Goal: Task Accomplishment & Management: Manage account settings

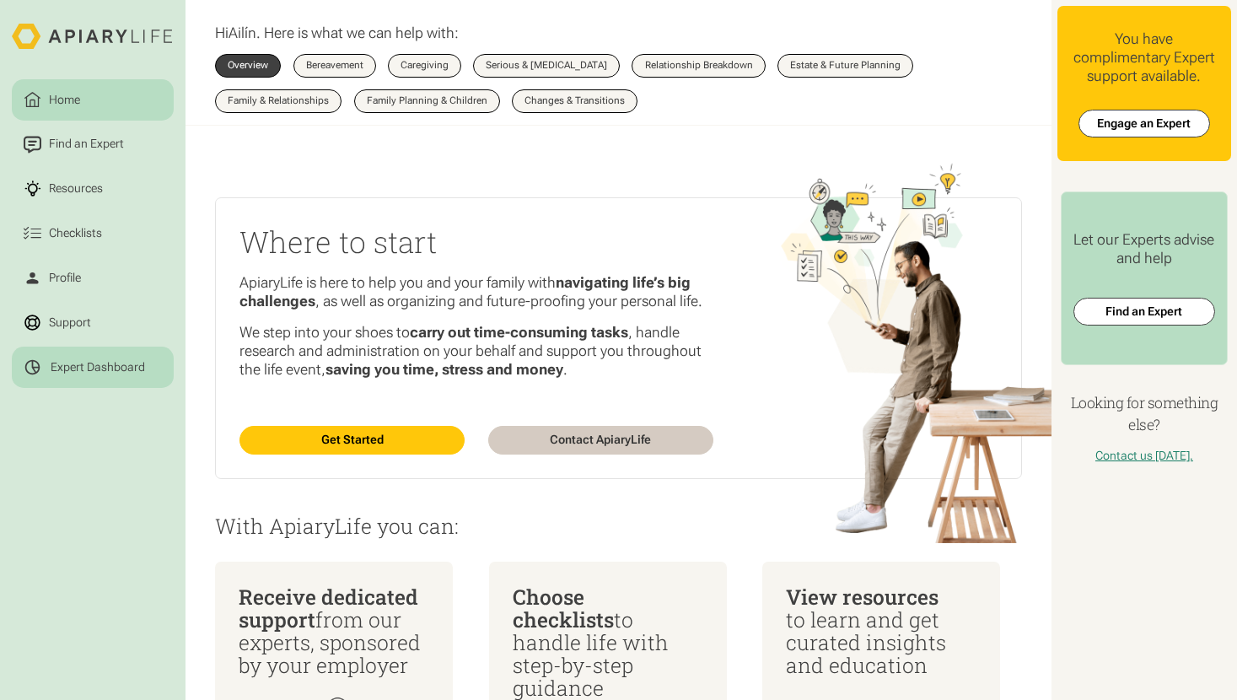
drag, startPoint x: 0, startPoint y: 0, endPoint x: 71, endPoint y: 371, distance: 377.8
click at [71, 371] on div "Expert Dashboard" at bounding box center [98, 367] width 94 height 15
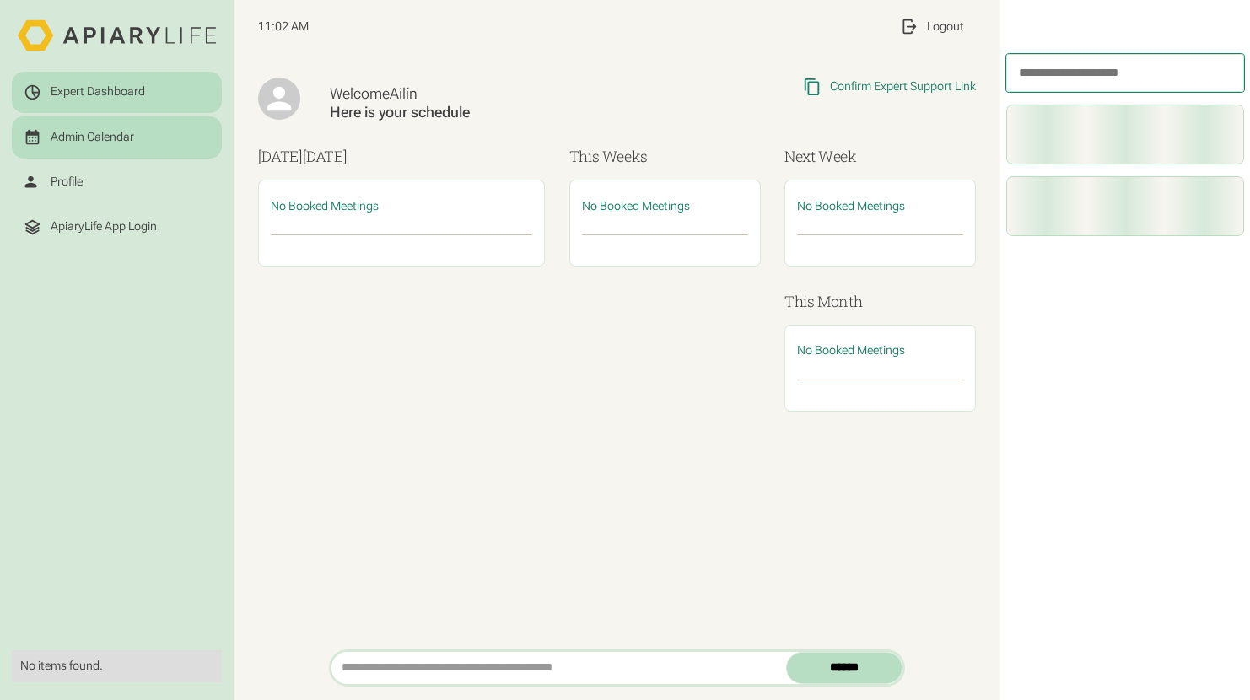
click at [101, 138] on div "Admin Calendar" at bounding box center [92, 137] width 83 height 15
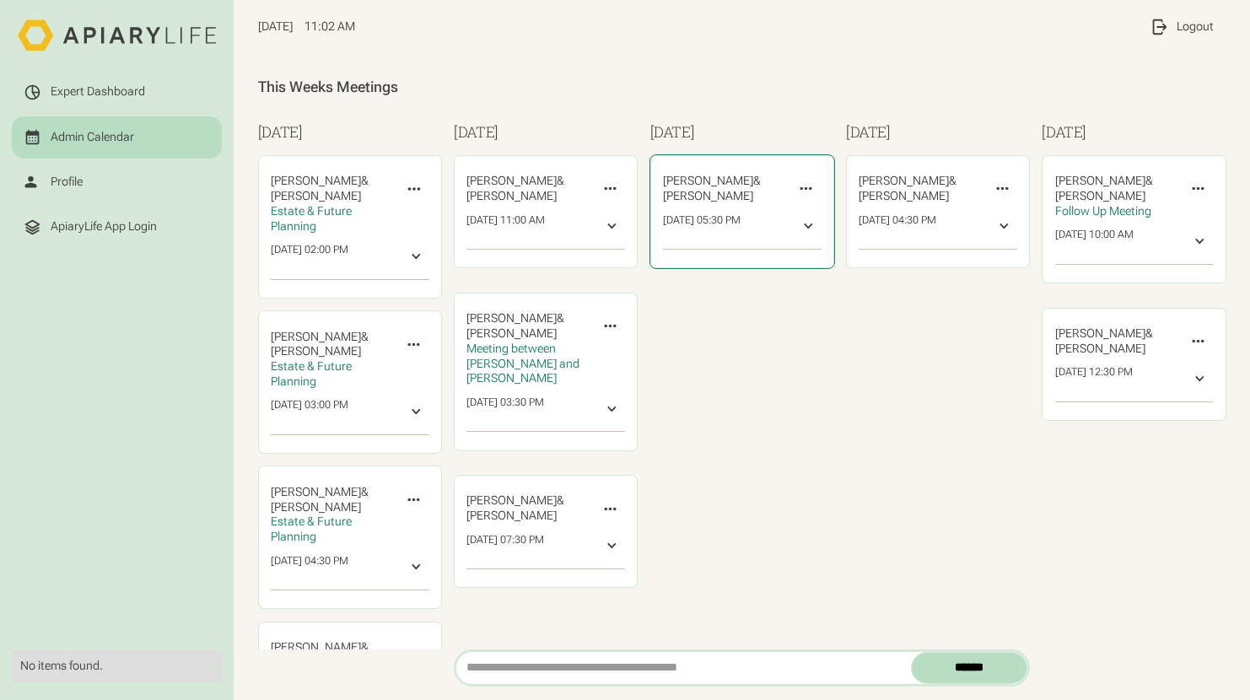
click at [800, 228] on div at bounding box center [807, 226] width 15 height 15
click at [751, 267] on link "reschedule" at bounding box center [779, 266] width 57 height 15
